Goal: Transaction & Acquisition: Purchase product/service

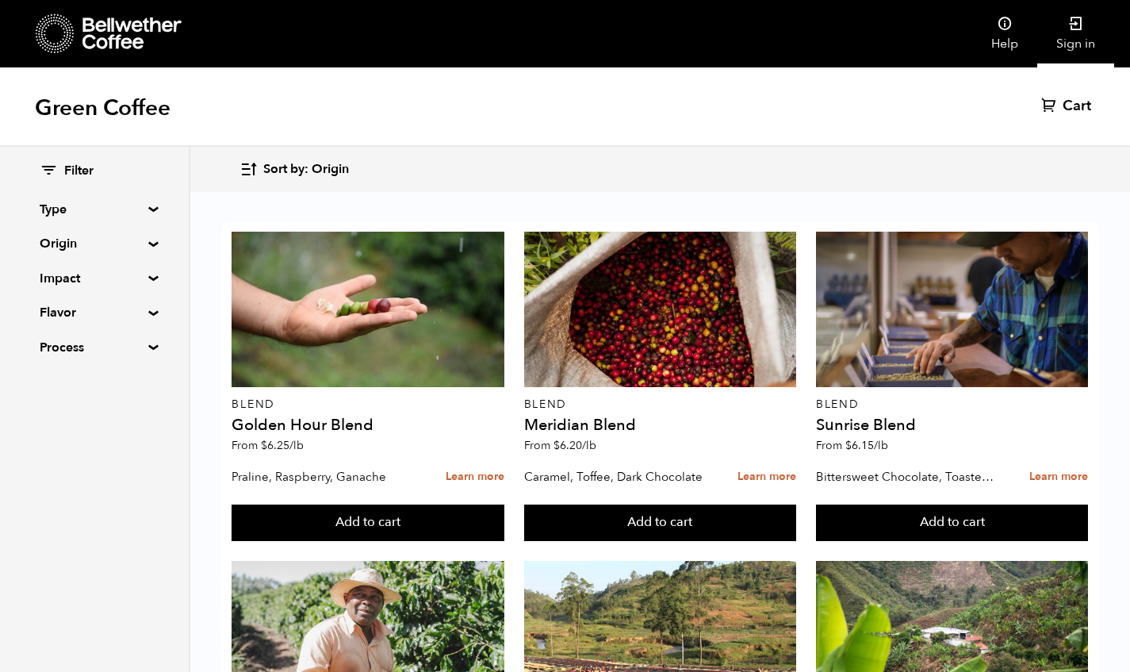
click at [1082, 28] on icon at bounding box center [1076, 24] width 16 height 16
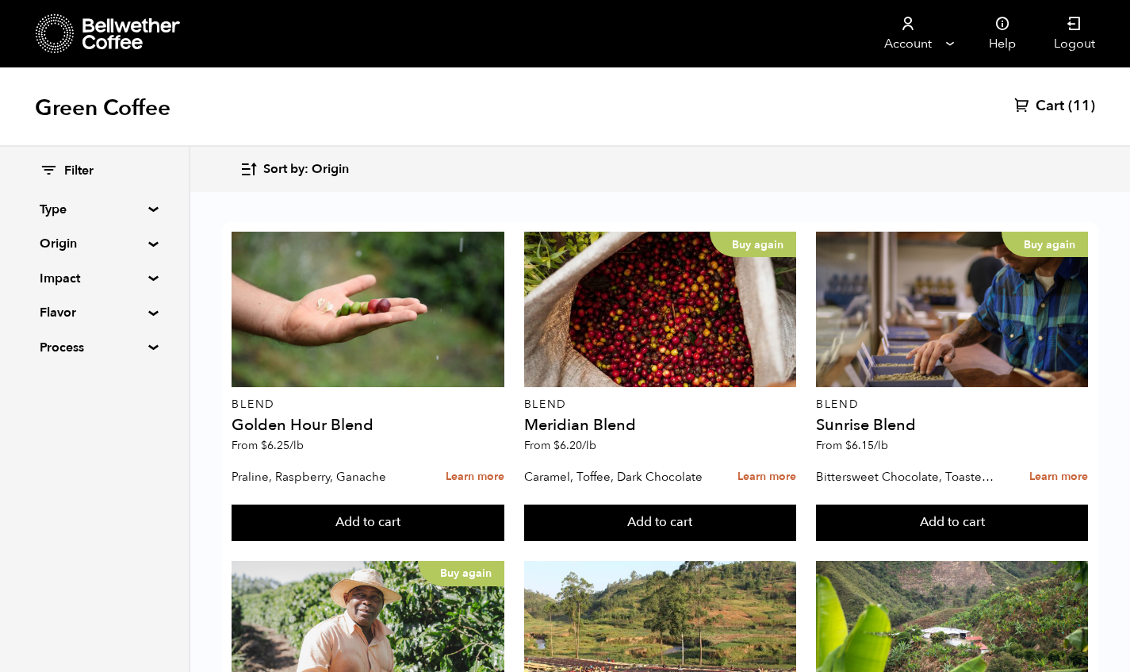
click at [1056, 111] on span "Cart" at bounding box center [1050, 106] width 29 height 19
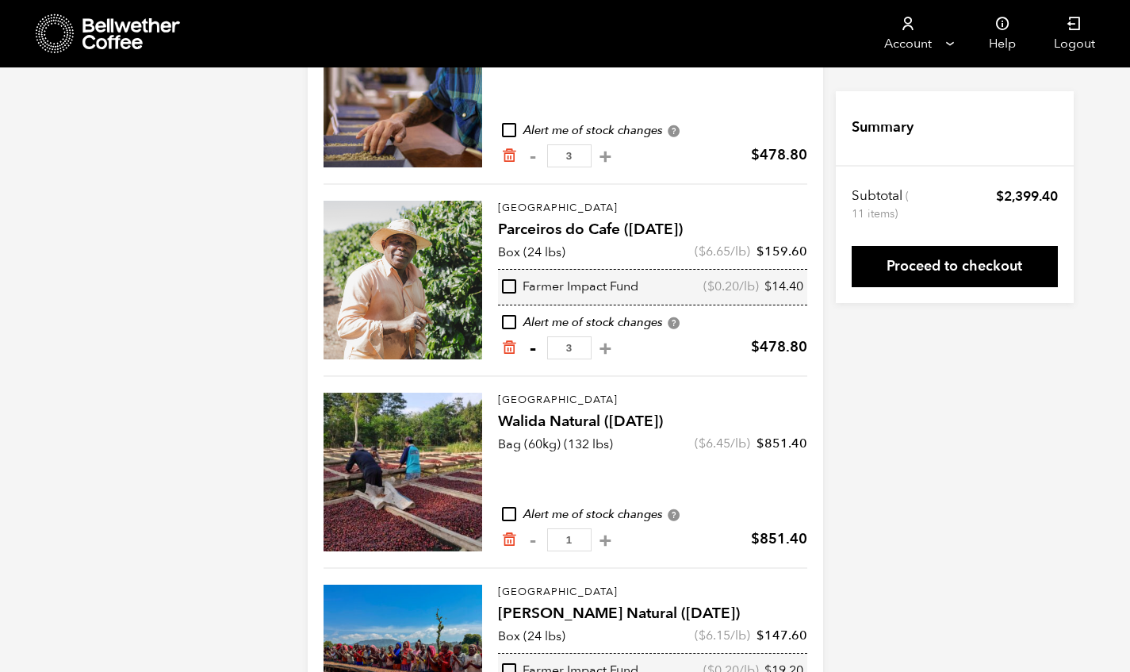
scroll to position [246, 0]
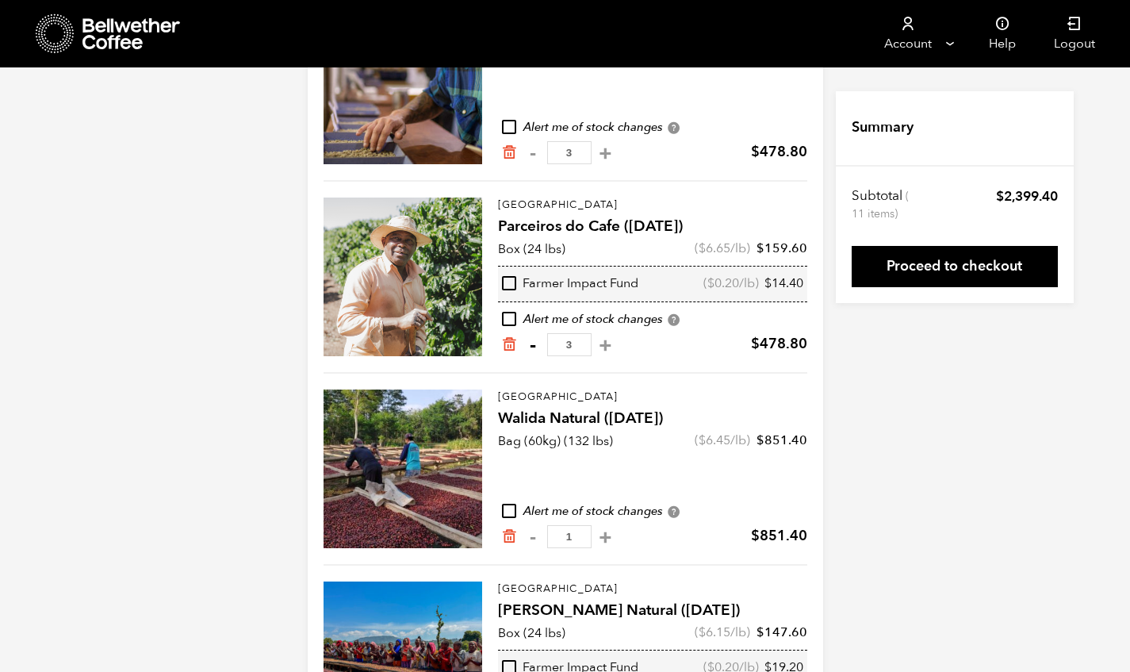
click at [530, 342] on button "-" at bounding box center [533, 345] width 20 height 16
type input "2"
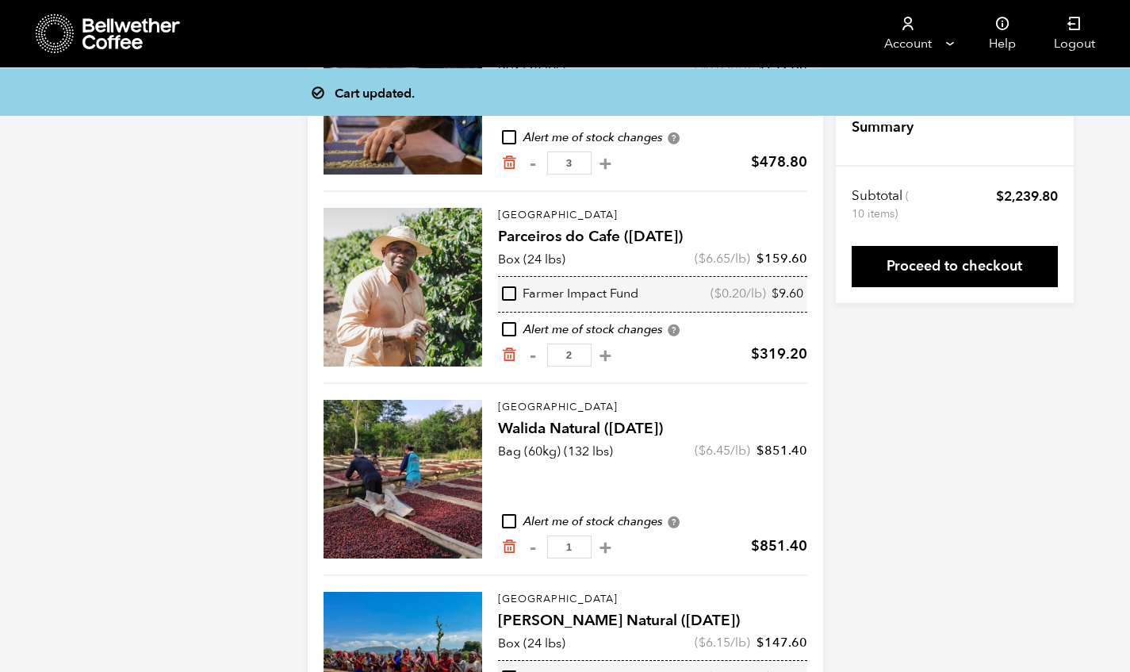
scroll to position [235, 0]
click at [535, 163] on button "-" at bounding box center [533, 164] width 20 height 16
type input "2"
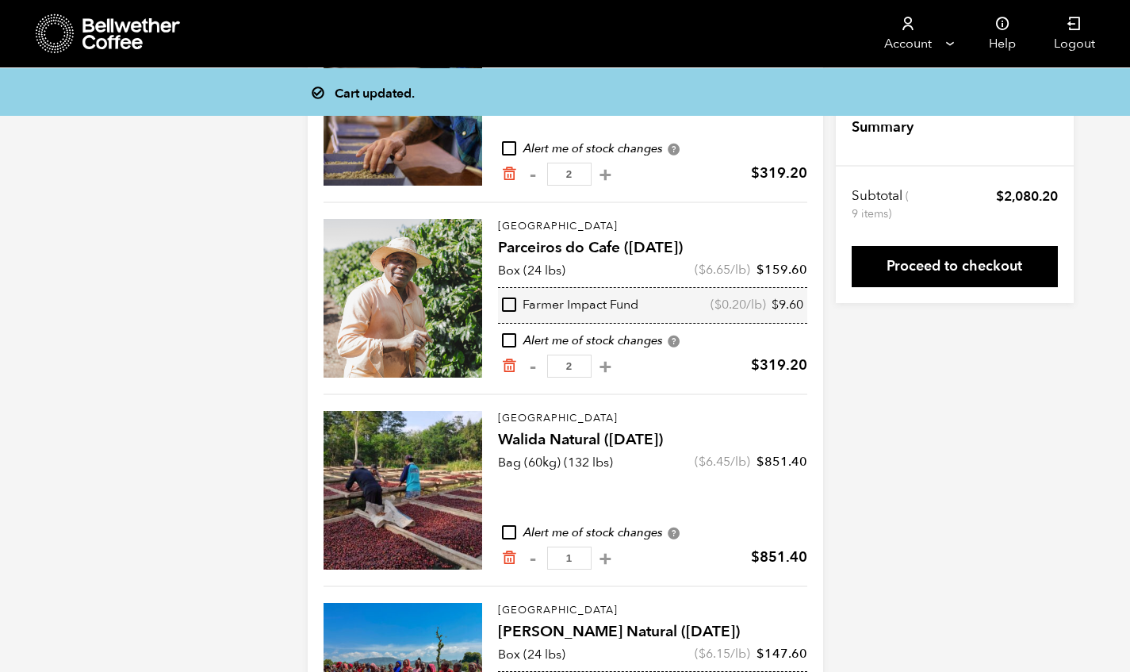
scroll to position [224, 0]
click at [508, 558] on icon "Remove from cart" at bounding box center [509, 558] width 16 height 16
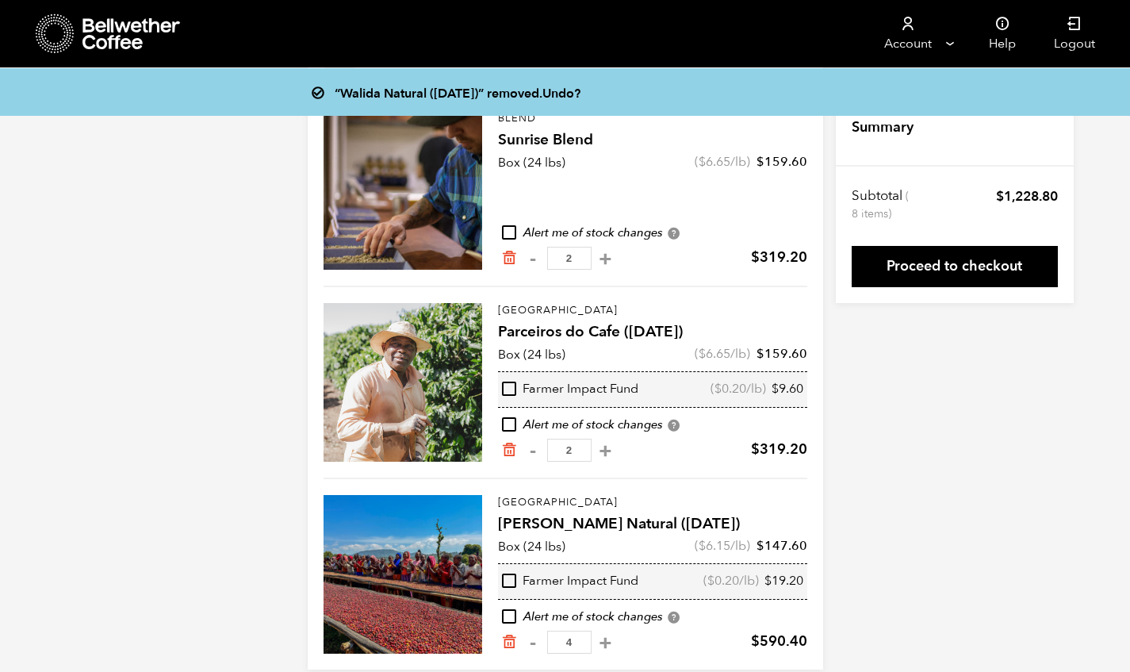
scroll to position [163, 0]
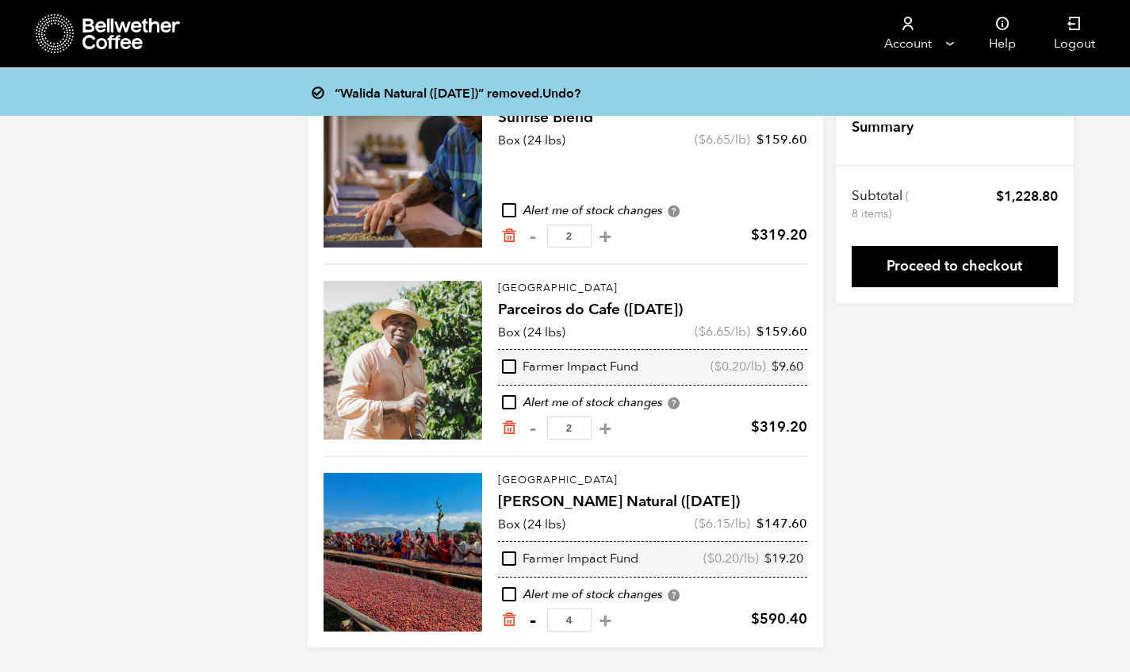
drag, startPoint x: 571, startPoint y: 617, endPoint x: 534, endPoint y: 612, distance: 37.7
click at [550, 616] on input "4" at bounding box center [569, 619] width 44 height 23
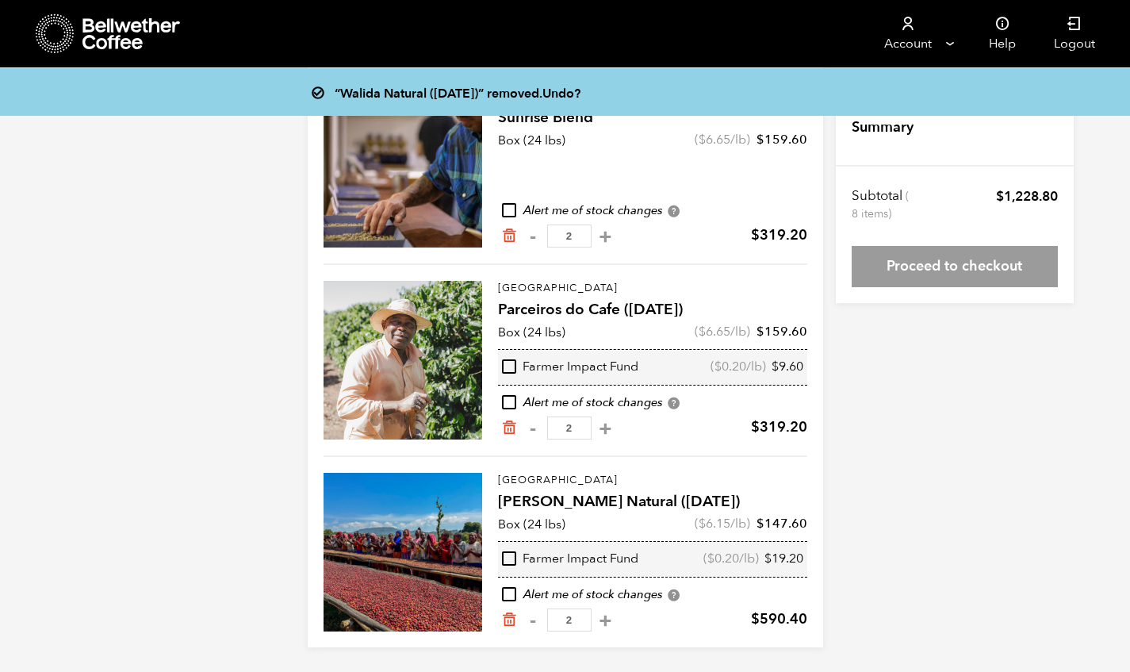
type input "2"
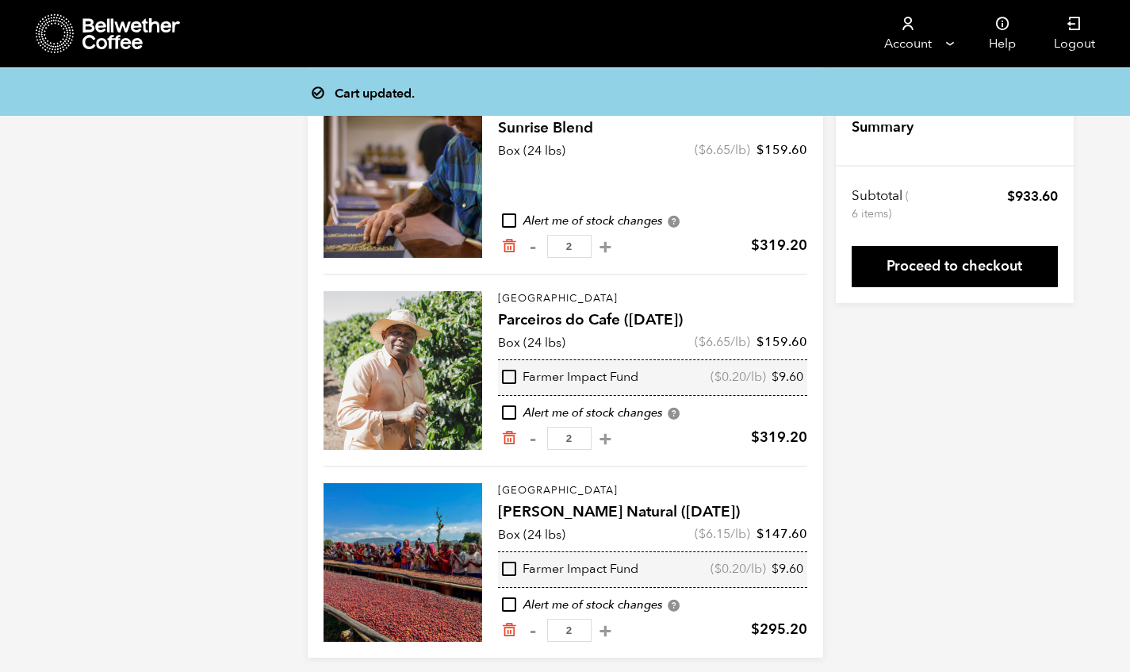
scroll to position [151, 0]
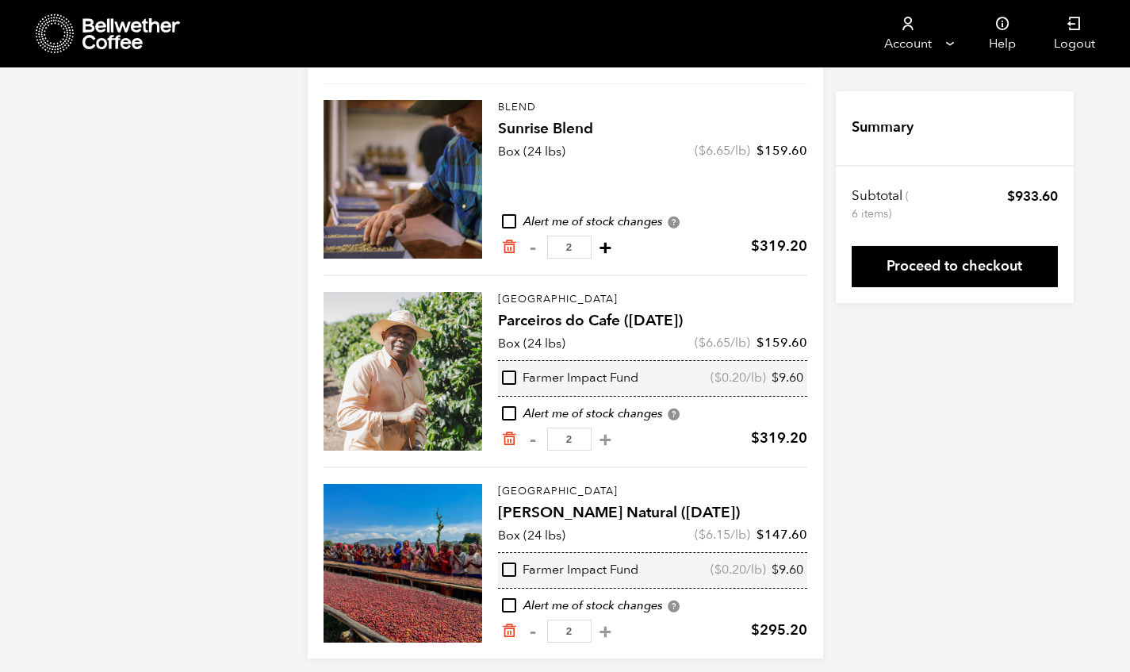
click at [596, 249] on button "+" at bounding box center [606, 248] width 20 height 16
type input "3"
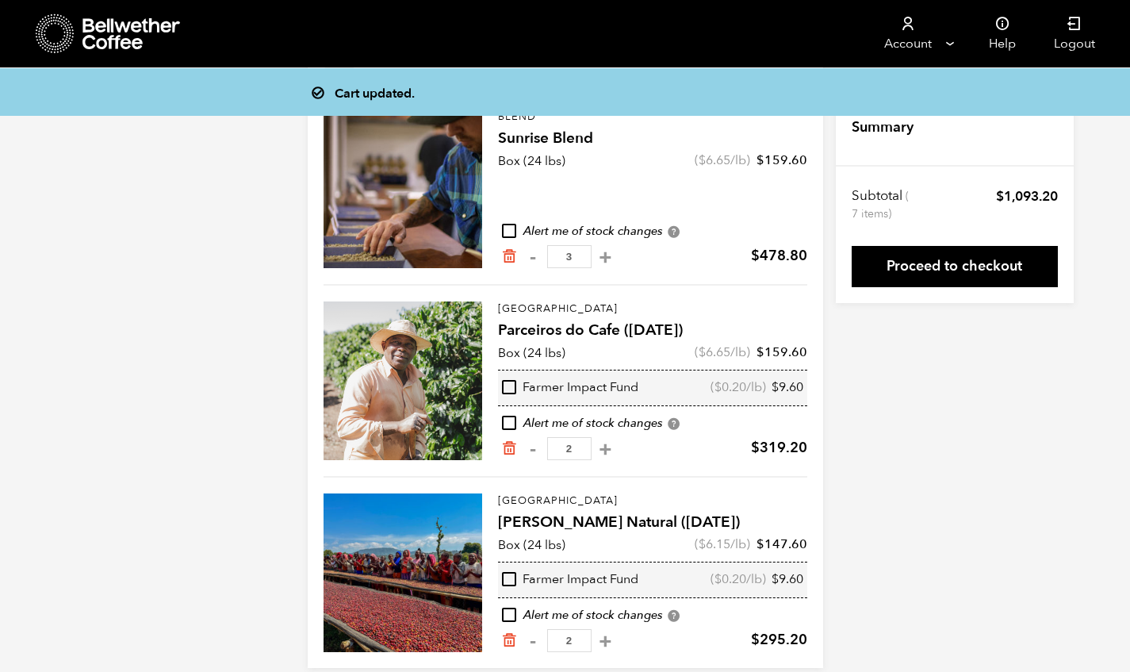
scroll to position [140, 0]
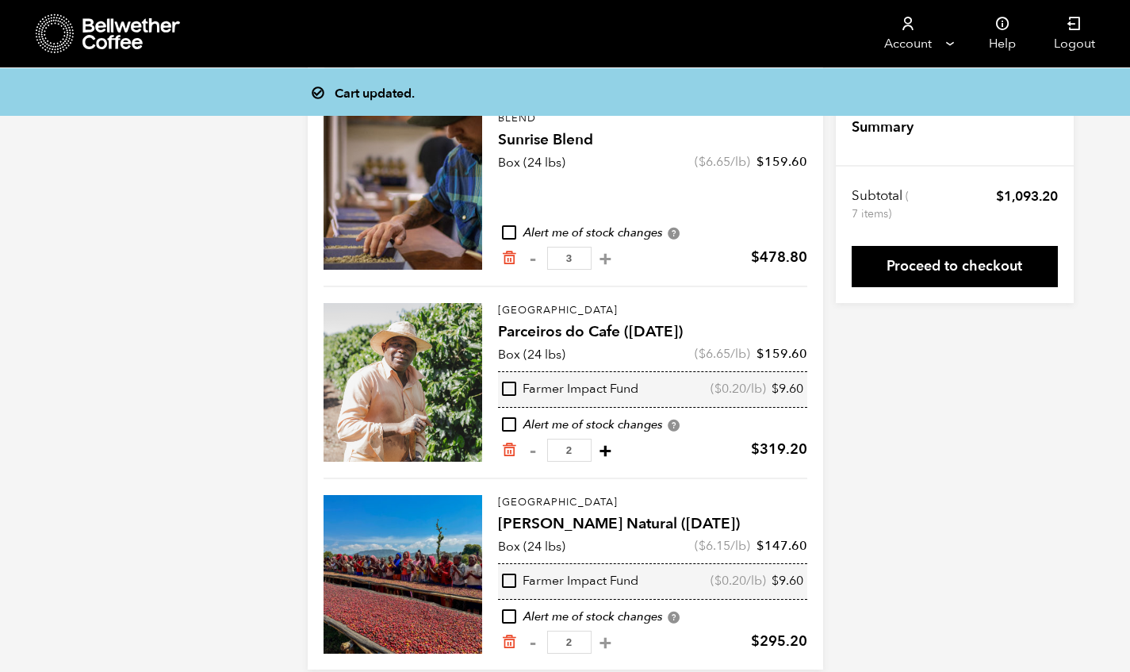
click at [602, 450] on button "+" at bounding box center [606, 451] width 20 height 16
type input "3"
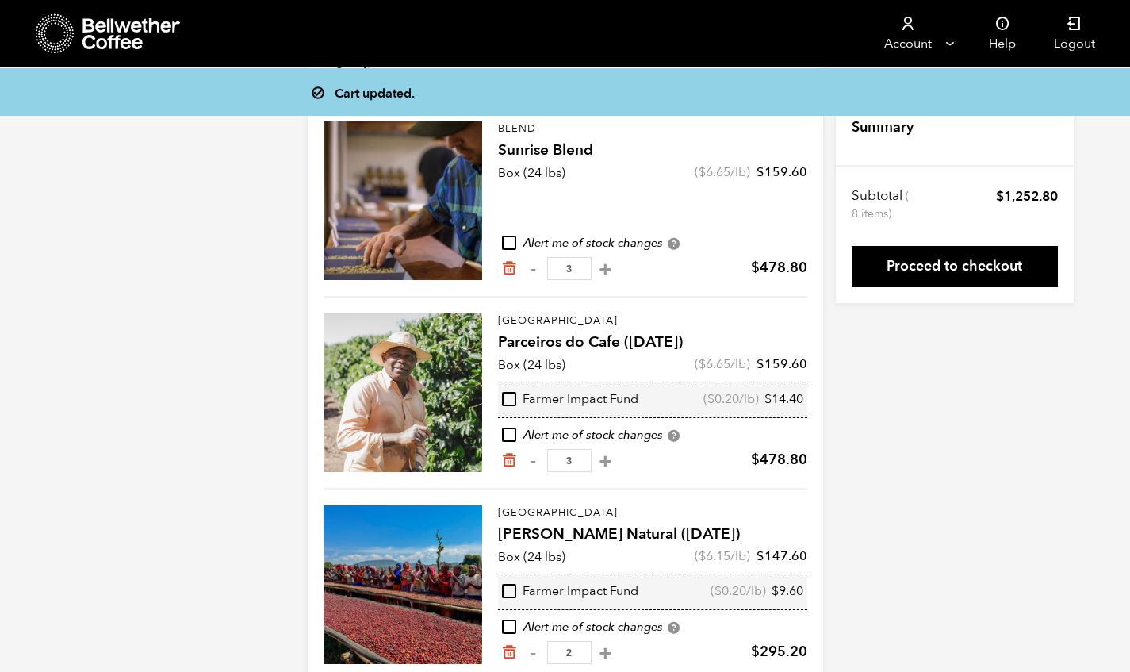
scroll to position [163, 0]
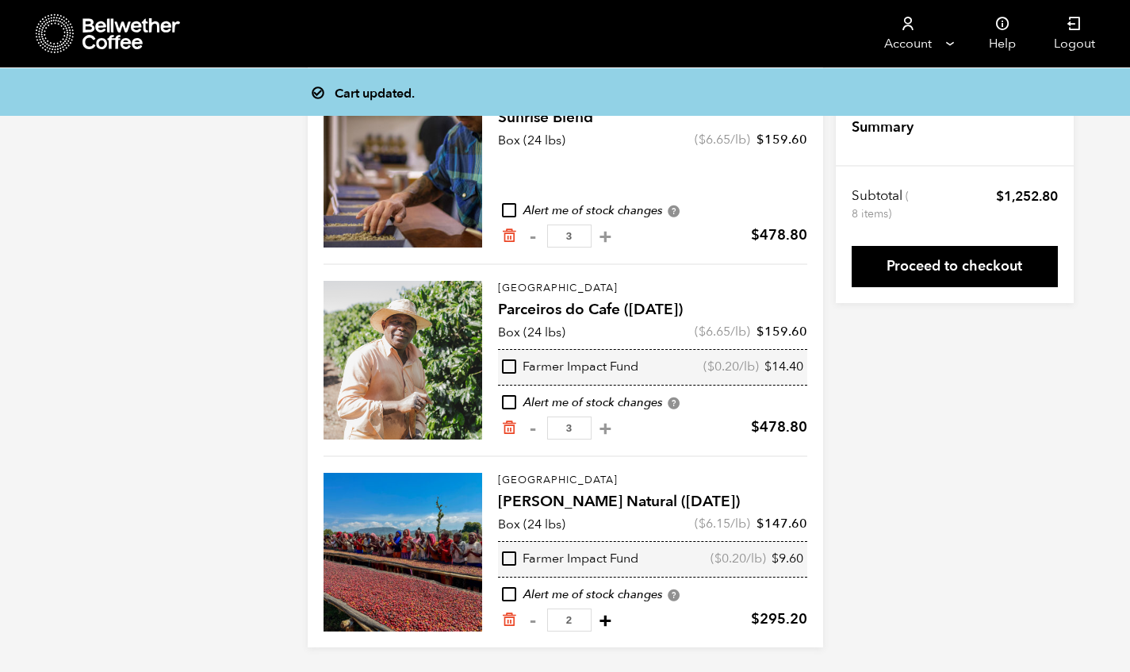
click at [603, 624] on button "+" at bounding box center [606, 620] width 20 height 16
type input "3"
